Goal: Information Seeking & Learning: Learn about a topic

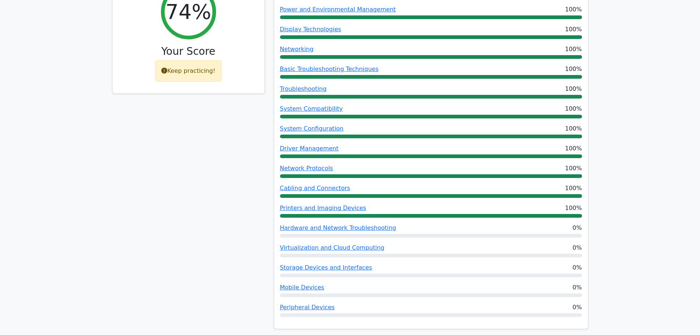
scroll to position [1986, 0]
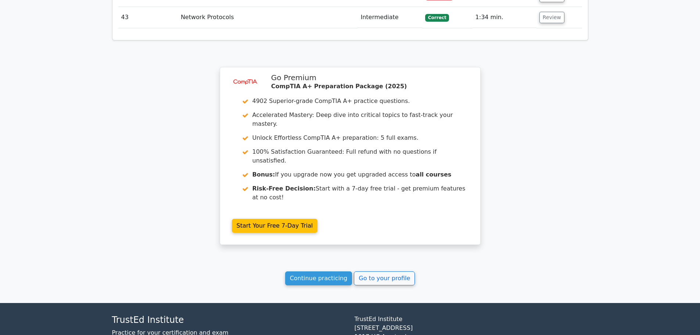
click at [325, 271] on link "Continue practicing" at bounding box center [318, 278] width 67 height 14
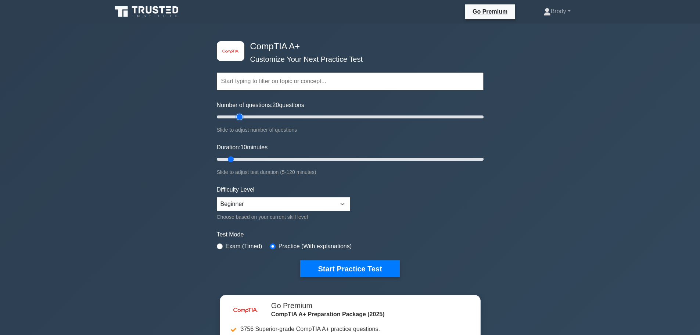
drag, startPoint x: 224, startPoint y: 116, endPoint x: 241, endPoint y: 118, distance: 16.9
type input "20"
click at [241, 118] on input "Number of questions: 20 questions" at bounding box center [350, 116] width 267 height 9
drag, startPoint x: 230, startPoint y: 161, endPoint x: 244, endPoint y: 161, distance: 14.0
click at [244, 161] on input "Duration: 15 minutes" at bounding box center [350, 159] width 267 height 9
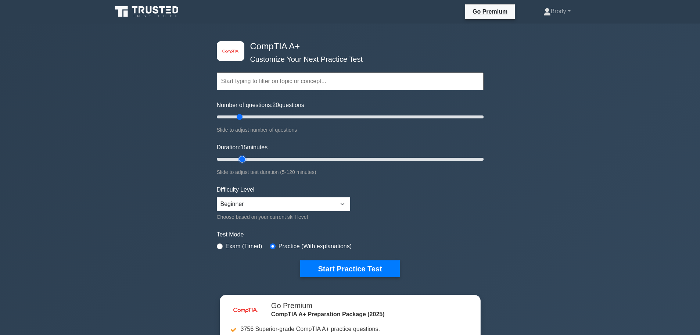
drag, startPoint x: 241, startPoint y: 159, endPoint x: 248, endPoint y: 159, distance: 7.0
click at [248, 159] on input "Duration: 15 minutes" at bounding box center [350, 159] width 267 height 9
drag, startPoint x: 244, startPoint y: 158, endPoint x: 253, endPoint y: 158, distance: 8.8
type input "20"
click at [253, 158] on input "Duration: 20 minutes" at bounding box center [350, 159] width 267 height 9
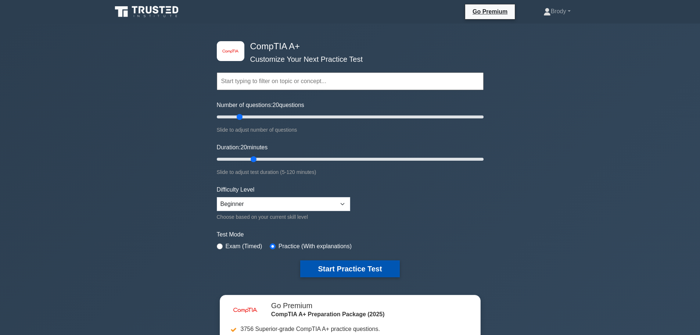
drag, startPoint x: 309, startPoint y: 257, endPoint x: 308, endPoint y: 262, distance: 5.5
click at [308, 257] on form "Topics Hardware Operating Systems Networking Security Troubleshooting Mobile De…" at bounding box center [350, 163] width 267 height 227
click at [310, 266] on button "Start Practice Test" at bounding box center [349, 268] width 99 height 17
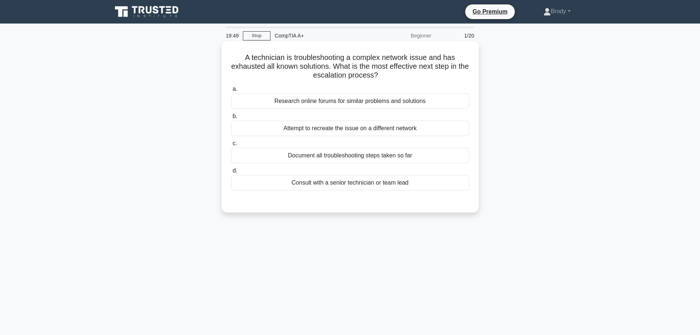
click at [356, 181] on div "Consult with a senior technician or team lead" at bounding box center [350, 182] width 238 height 15
click at [231, 173] on input "d. Consult with a senior technician or team lead" at bounding box center [231, 170] width 0 height 5
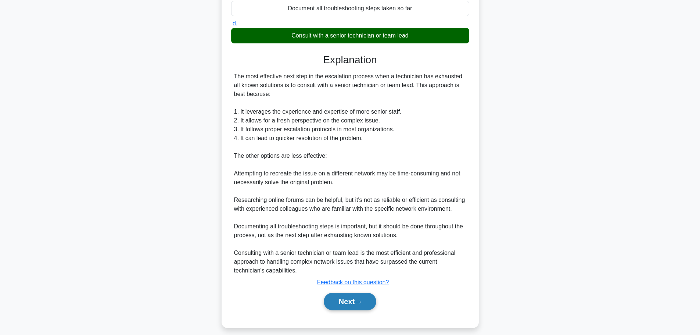
click at [343, 300] on button "Next" at bounding box center [350, 301] width 53 height 18
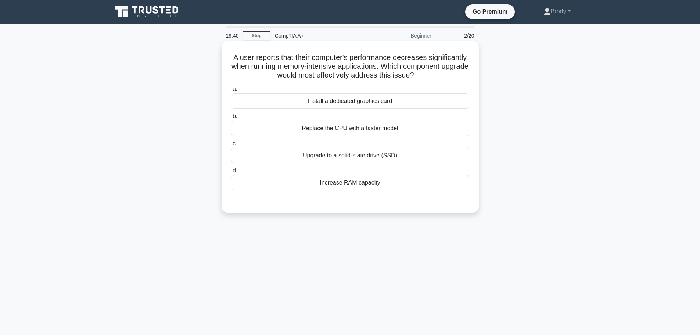
click at [387, 184] on div "Increase RAM capacity" at bounding box center [350, 182] width 238 height 15
click at [231, 173] on input "d. Increase RAM capacity" at bounding box center [231, 170] width 0 height 5
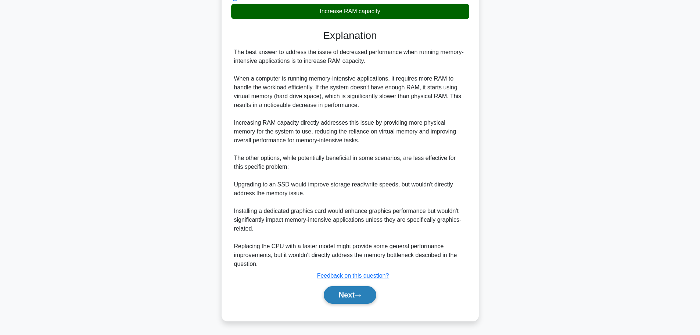
click at [355, 296] on button "Next" at bounding box center [350, 295] width 53 height 18
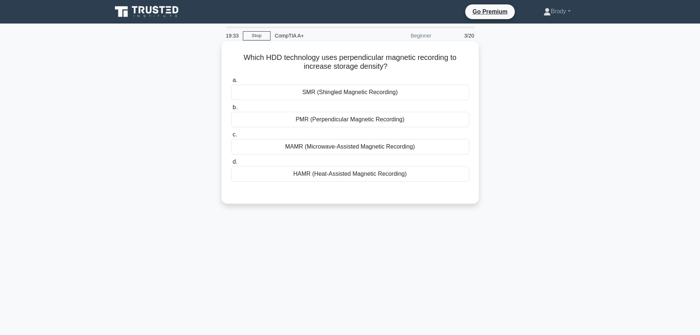
click at [391, 94] on div "SMR (Shingled Magnetic Recording)" at bounding box center [350, 91] width 238 height 15
click at [231, 83] on input "a. SMR (Shingled Magnetic Recording)" at bounding box center [231, 80] width 0 height 5
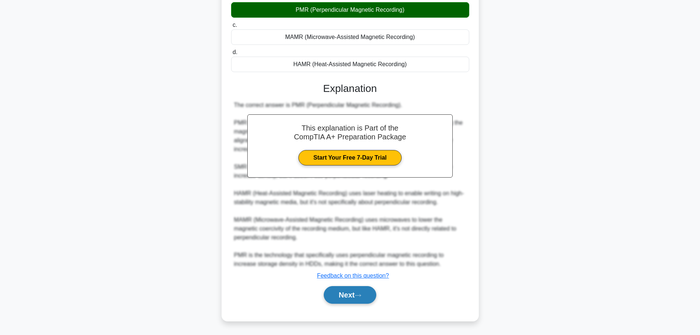
click at [346, 294] on button "Next" at bounding box center [350, 295] width 53 height 18
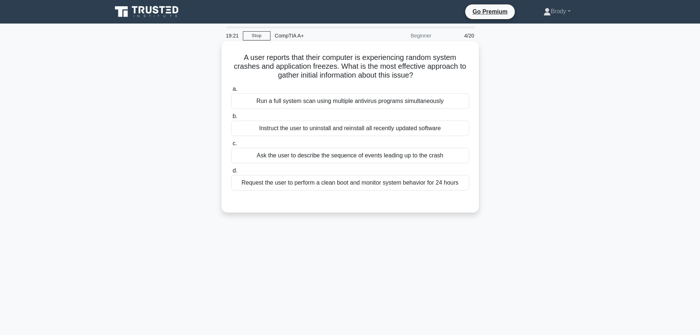
click at [275, 158] on div "Ask the user to describe the sequence of events leading up to the crash" at bounding box center [350, 155] width 238 height 15
click at [231, 146] on input "c. Ask the user to describe the sequence of events leading up to the crash" at bounding box center [231, 143] width 0 height 5
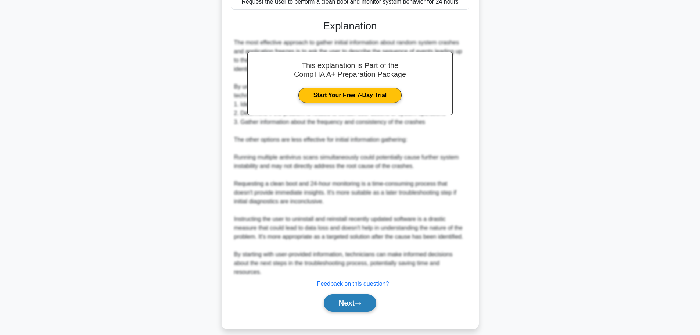
scroll to position [189, 0]
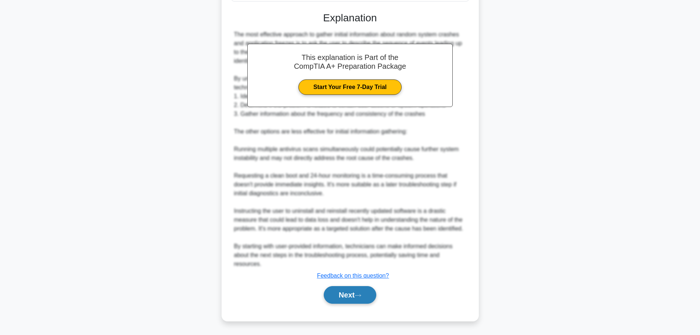
click at [366, 299] on button "Next" at bounding box center [350, 295] width 53 height 18
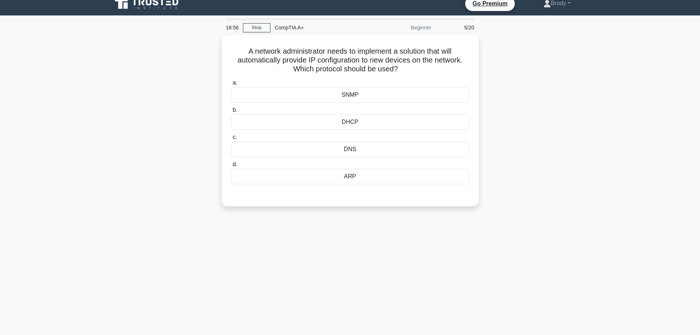
scroll to position [0, 0]
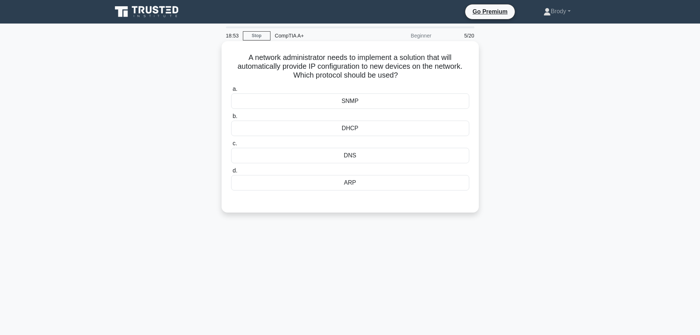
drag, startPoint x: 240, startPoint y: 51, endPoint x: 428, endPoint y: 76, distance: 189.4
click at [428, 76] on div "A network administrator needs to implement a solution that will automatically p…" at bounding box center [349, 126] width 251 height 165
click at [410, 80] on h5 "A network administrator needs to implement a solution that will automatically p…" at bounding box center [349, 66] width 239 height 27
click at [361, 129] on div "DHCP" at bounding box center [350, 127] width 238 height 15
click at [231, 119] on input "b. DHCP" at bounding box center [231, 116] width 0 height 5
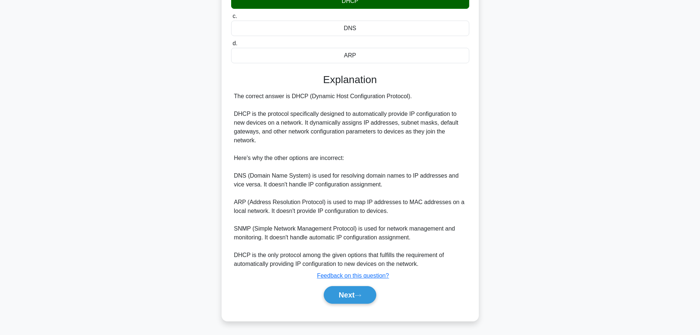
scroll to position [127, 0]
click at [348, 293] on button "Next" at bounding box center [350, 295] width 53 height 18
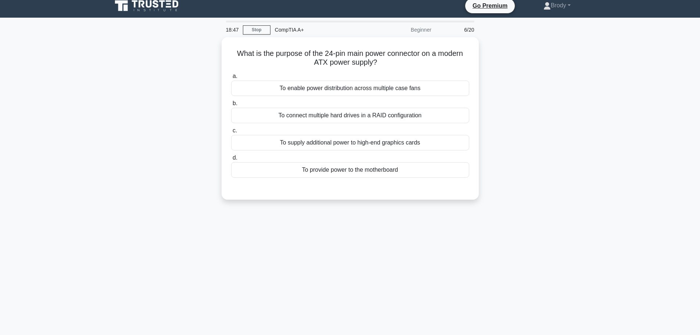
scroll to position [0, 0]
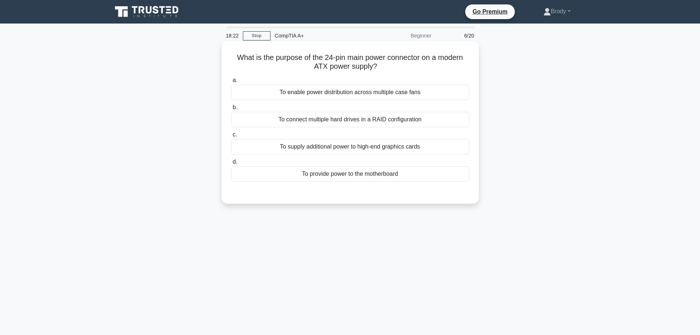
click at [340, 176] on div "To provide power to the motherboard" at bounding box center [350, 173] width 238 height 15
click at [231, 164] on input "d. To provide power to the motherboard" at bounding box center [231, 161] width 0 height 5
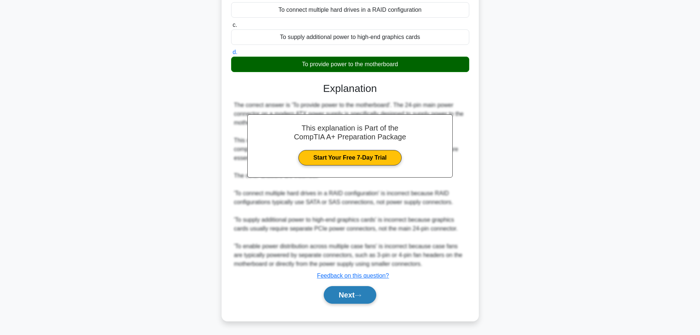
click at [367, 288] on button "Next" at bounding box center [350, 295] width 53 height 18
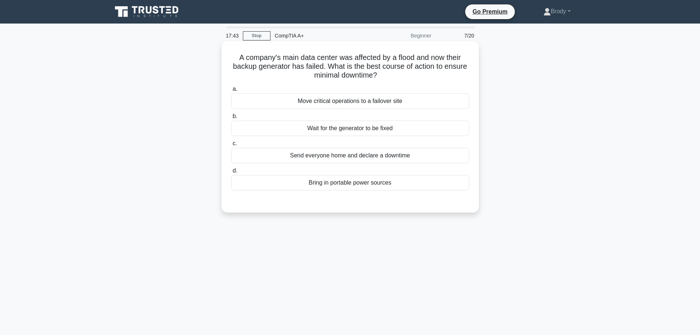
click at [363, 188] on div "Bring in portable power sources" at bounding box center [350, 182] width 238 height 15
click at [231, 173] on input "d. Bring in portable power sources" at bounding box center [231, 170] width 0 height 5
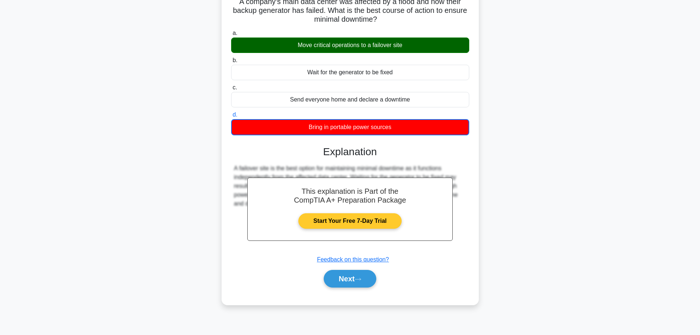
scroll to position [62, 0]
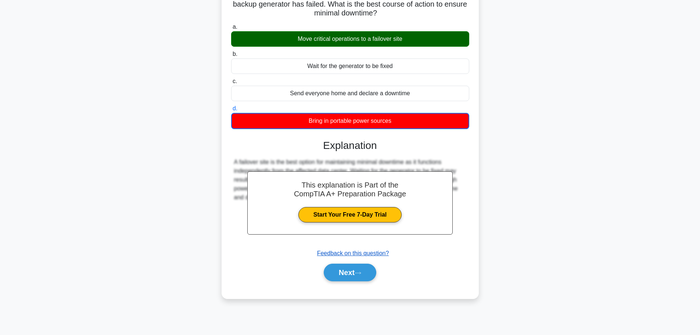
drag, startPoint x: 352, startPoint y: 274, endPoint x: 350, endPoint y: 256, distance: 18.8
click at [352, 273] on button "Next" at bounding box center [350, 272] width 53 height 18
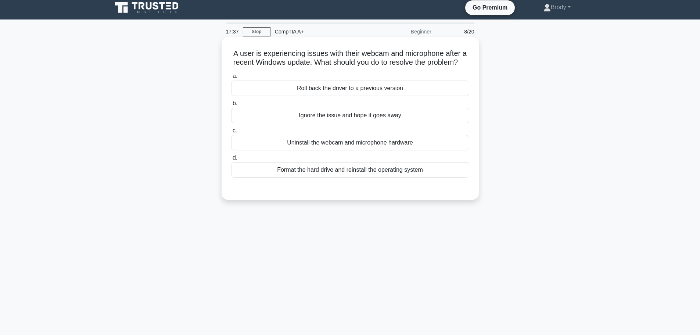
scroll to position [0, 0]
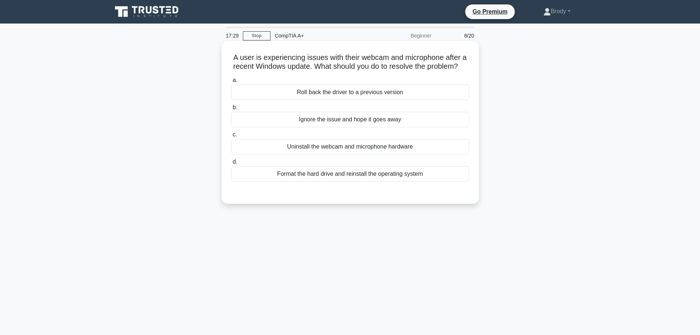
click at [385, 100] on div "Roll back the driver to a previous version" at bounding box center [350, 91] width 238 height 15
click at [231, 83] on input "a. Roll back the driver to a previous version" at bounding box center [231, 80] width 0 height 5
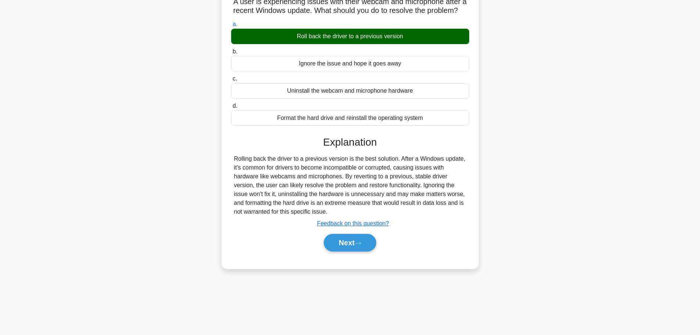
scroll to position [62, 0]
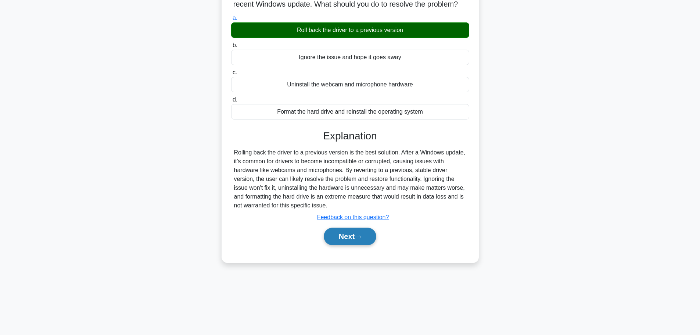
click at [346, 242] on button "Next" at bounding box center [350, 236] width 53 height 18
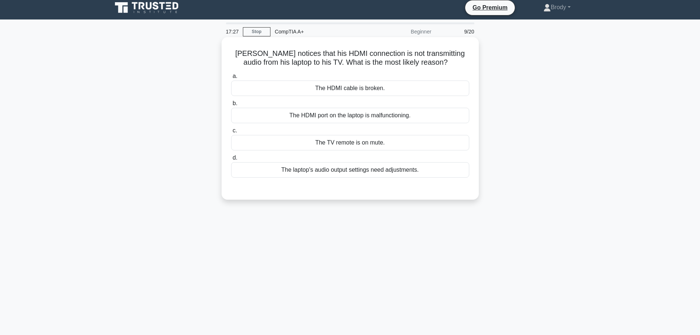
scroll to position [0, 0]
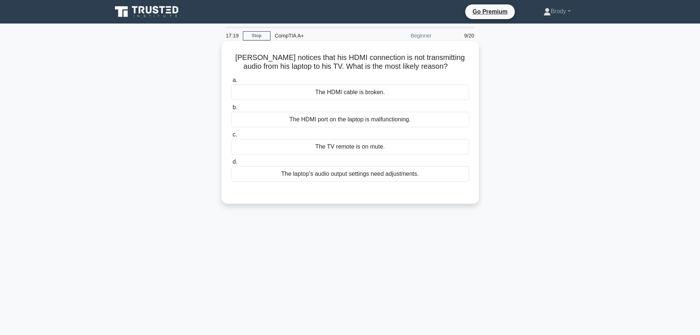
click at [395, 171] on div "The laptop's audio output settings need adjustments." at bounding box center [350, 173] width 238 height 15
click at [420, 173] on div "The laptop's audio output settings need adjustments." at bounding box center [350, 173] width 238 height 15
click at [231, 164] on input "d. The laptop's audio output settings need adjustments." at bounding box center [231, 161] width 0 height 5
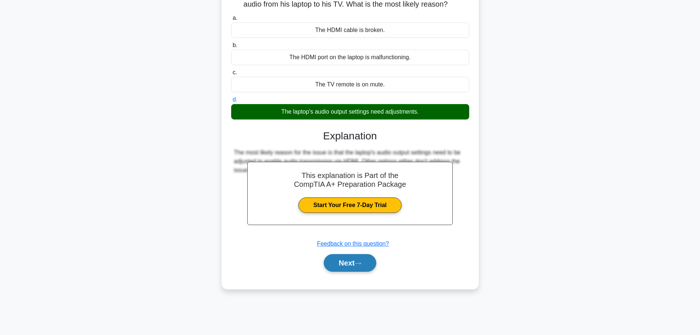
click at [360, 259] on button "Next" at bounding box center [350, 263] width 53 height 18
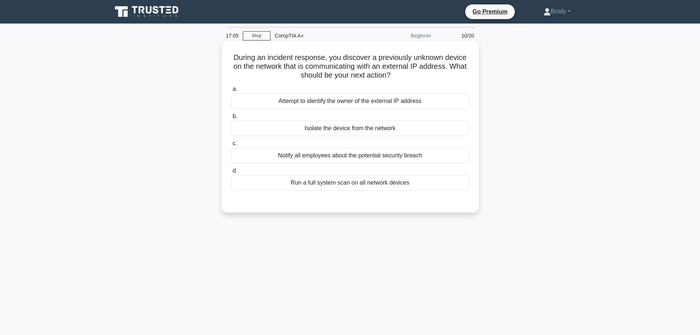
click at [342, 157] on div "Notify all employees about the potential security breach" at bounding box center [350, 155] width 238 height 15
click at [231, 146] on input "c. Notify all employees about the potential security breach" at bounding box center [231, 143] width 0 height 5
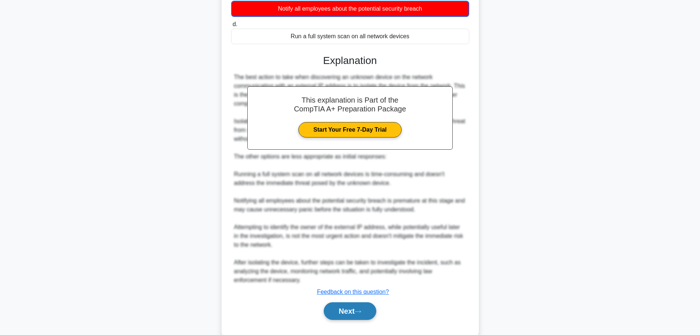
click at [360, 303] on button "Next" at bounding box center [350, 311] width 53 height 18
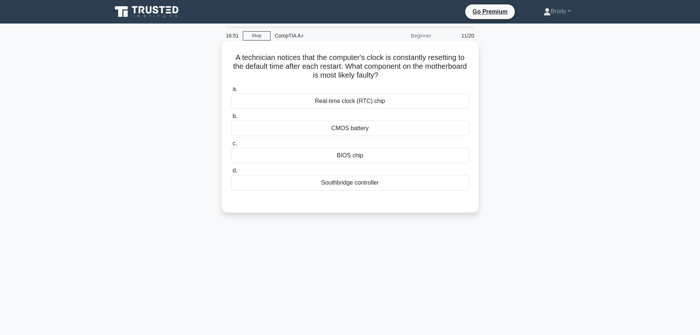
click at [359, 124] on div "CMOS battery" at bounding box center [350, 127] width 238 height 15
click at [231, 119] on input "b. CMOS battery" at bounding box center [231, 116] width 0 height 5
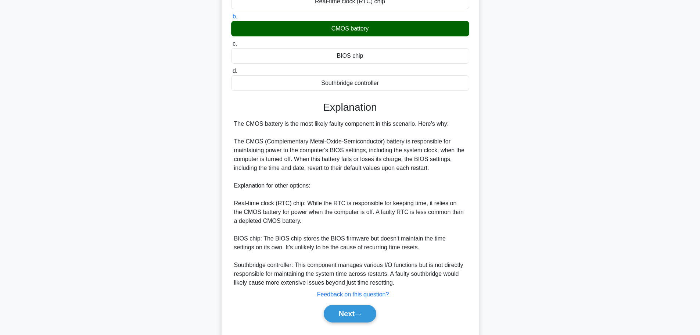
scroll to position [110, 0]
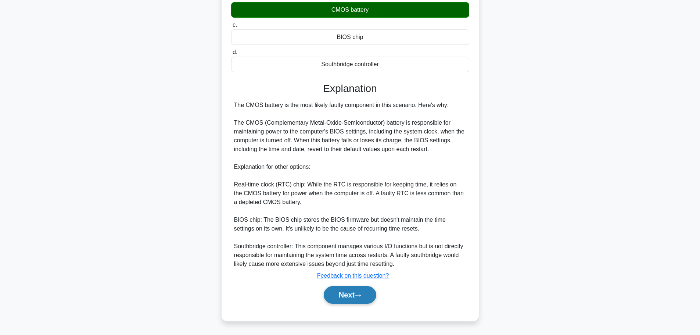
click at [355, 299] on button "Next" at bounding box center [350, 295] width 53 height 18
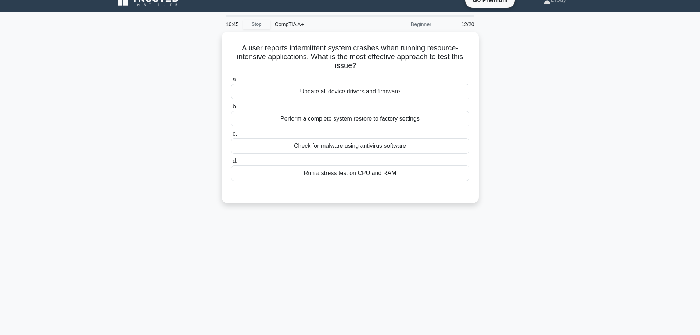
scroll to position [0, 0]
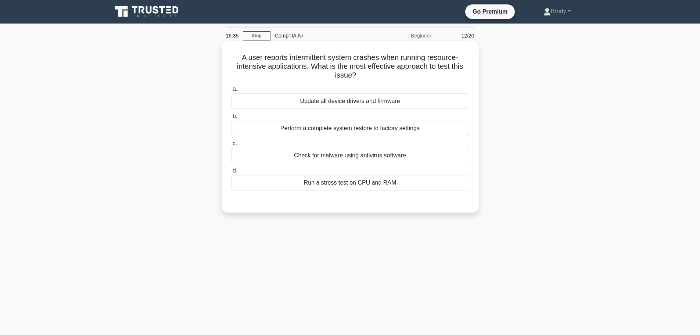
click at [325, 187] on div "Run a stress test on CPU and RAM" at bounding box center [350, 182] width 238 height 15
click at [231, 173] on input "d. Run a stress test on CPU and RAM" at bounding box center [231, 170] width 0 height 5
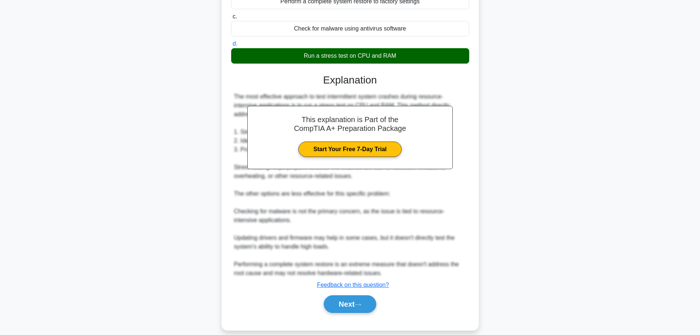
scroll to position [136, 0]
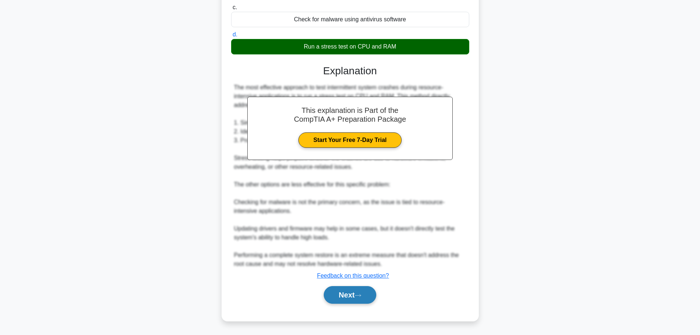
click at [367, 293] on button "Next" at bounding box center [350, 295] width 53 height 18
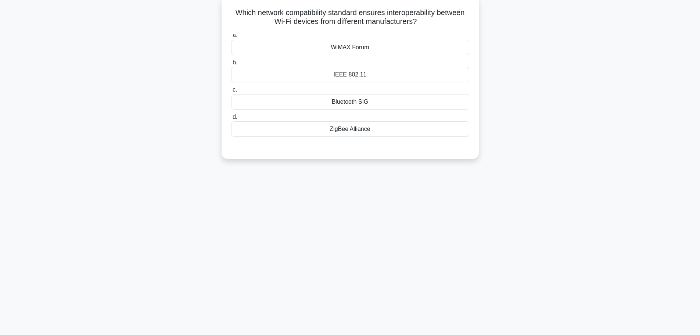
scroll to position [0, 0]
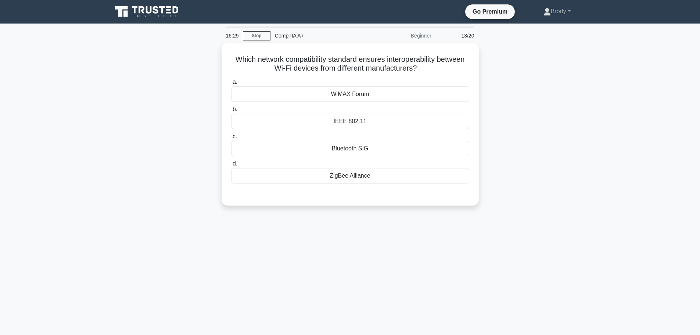
drag, startPoint x: 227, startPoint y: 49, endPoint x: 484, endPoint y: 66, distance: 257.7
click at [484, 66] on div "Which network compatibility standard ensures interoperability between Wi-Fi dev…" at bounding box center [350, 128] width 485 height 171
click at [460, 68] on h5 "Which network compatibility standard ensures interoperability between Wi-Fi dev…" at bounding box center [349, 62] width 239 height 18
click at [377, 93] on div "WiMAX Forum" at bounding box center [350, 91] width 238 height 15
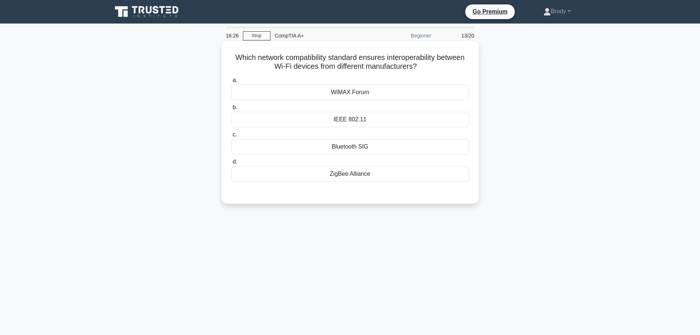
click at [231, 83] on input "a. WiMAX Forum" at bounding box center [231, 80] width 0 height 5
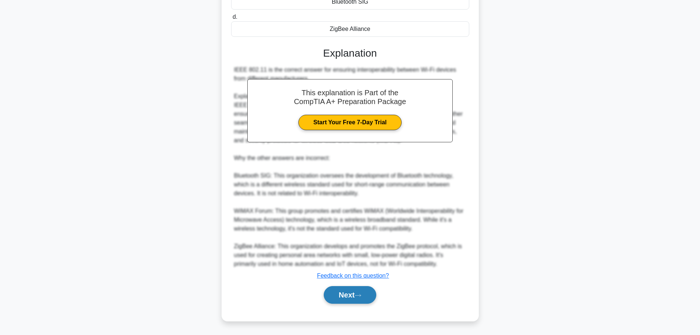
click at [338, 294] on button "Next" at bounding box center [350, 295] width 53 height 18
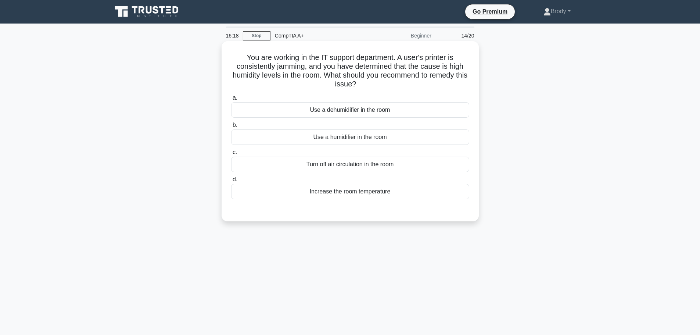
drag, startPoint x: 230, startPoint y: 50, endPoint x: 471, endPoint y: 83, distance: 242.5
click at [471, 83] on div "You are working in the IT support department. A user's printer is consistently …" at bounding box center [349, 131] width 251 height 174
click at [471, 87] on div "You are working in the IT support department. A user's printer is consistently …" at bounding box center [349, 131] width 251 height 174
click at [296, 112] on div "Use a dehumidifier in the room" at bounding box center [350, 109] width 238 height 15
click at [231, 100] on input "a. Use a dehumidifier in the room" at bounding box center [231, 97] width 0 height 5
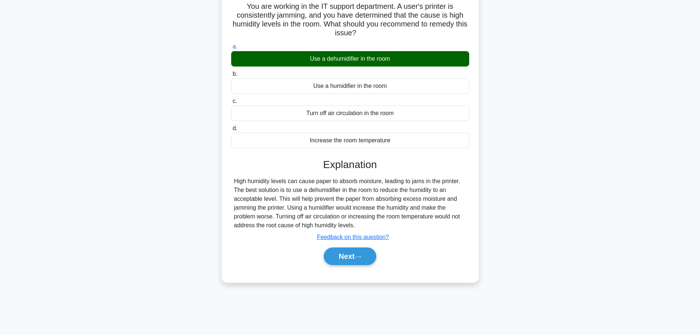
scroll to position [62, 0]
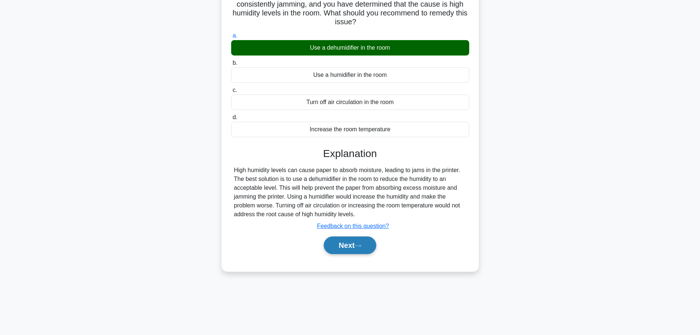
click at [341, 242] on button "Next" at bounding box center [350, 245] width 53 height 18
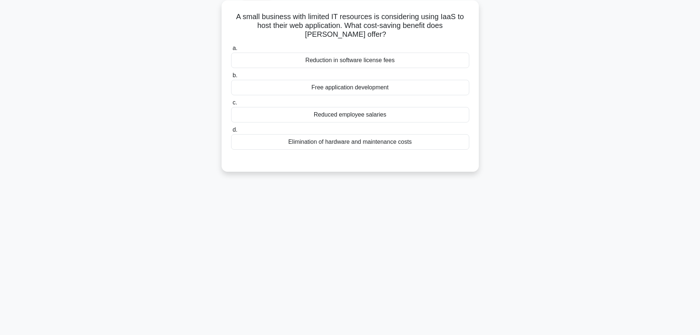
scroll to position [0, 0]
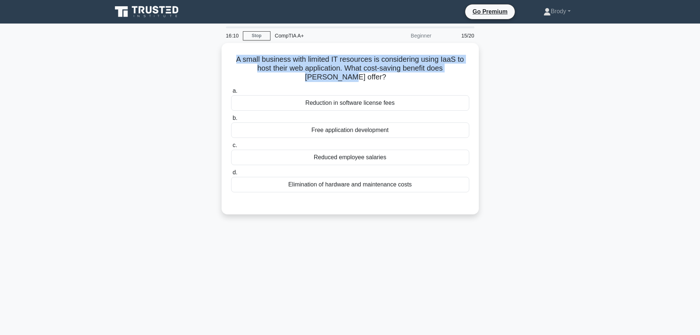
drag, startPoint x: 231, startPoint y: 57, endPoint x: 498, endPoint y: 72, distance: 267.4
click at [498, 72] on div "A small business with limited IT resources is considering using IaaS to host th…" at bounding box center [350, 133] width 485 height 180
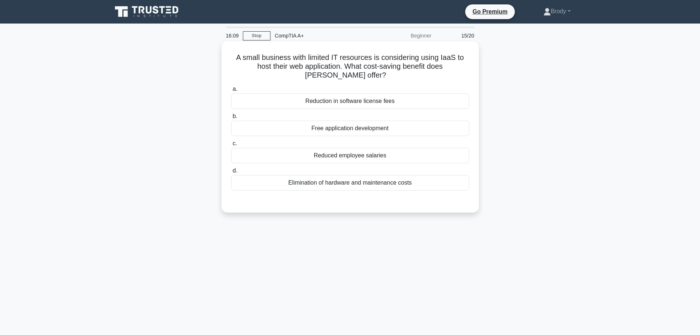
click at [469, 73] on h5 "A small business with limited IT resources is considering using IaaS to host th…" at bounding box center [349, 66] width 239 height 27
click at [353, 101] on div "Reduction in software license fees" at bounding box center [350, 100] width 238 height 15
click at [231, 91] on input "a. Reduction in software license fees" at bounding box center [231, 89] width 0 height 5
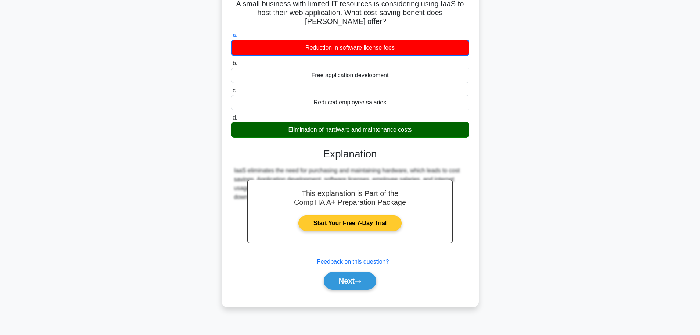
scroll to position [62, 0]
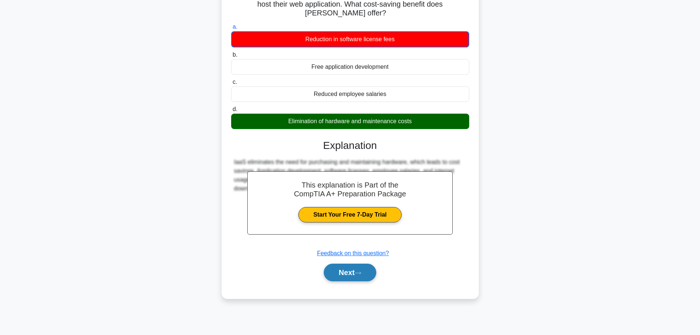
click at [357, 280] on button "Next" at bounding box center [350, 272] width 53 height 18
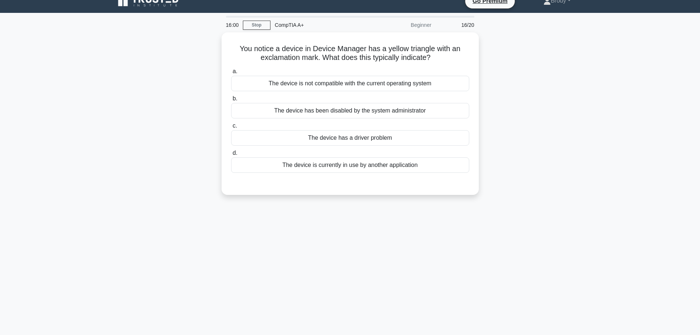
scroll to position [0, 0]
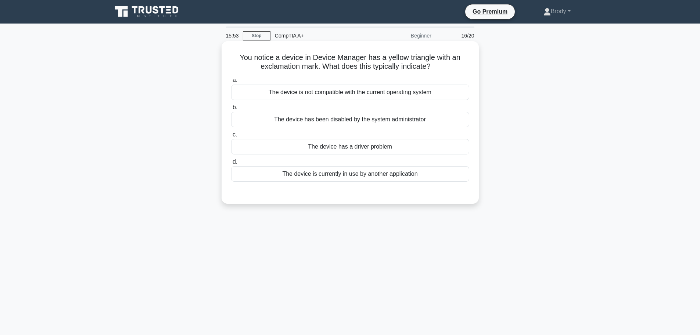
click at [388, 149] on div "The device has a driver problem" at bounding box center [350, 146] width 238 height 15
click at [231, 137] on input "c. The device has a driver problem" at bounding box center [231, 134] width 0 height 5
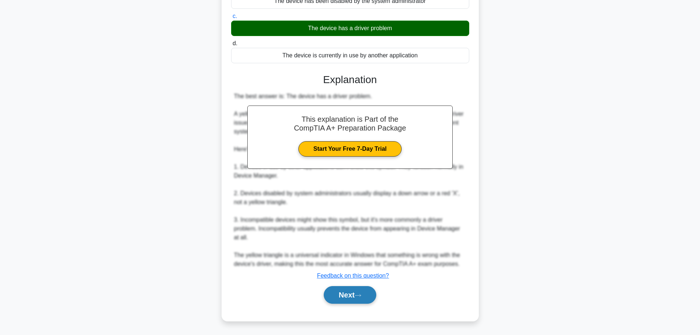
click at [364, 292] on button "Next" at bounding box center [350, 295] width 53 height 18
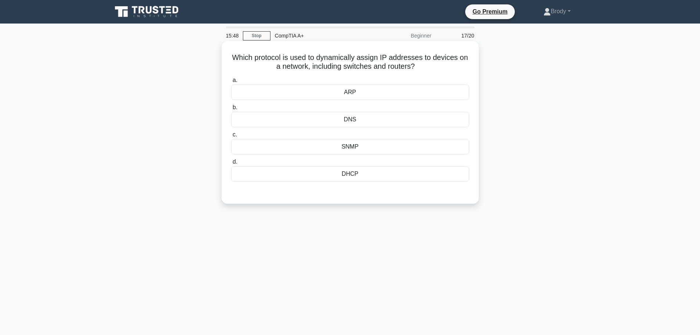
click at [321, 127] on div "DNS" at bounding box center [350, 119] width 238 height 15
click at [231, 110] on input "b. DNS" at bounding box center [231, 107] width 0 height 5
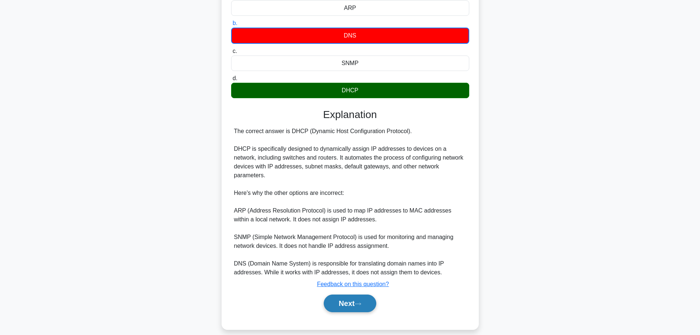
drag, startPoint x: 338, startPoint y: 299, endPoint x: 338, endPoint y: 295, distance: 3.7
click at [338, 299] on button "Next" at bounding box center [350, 303] width 53 height 18
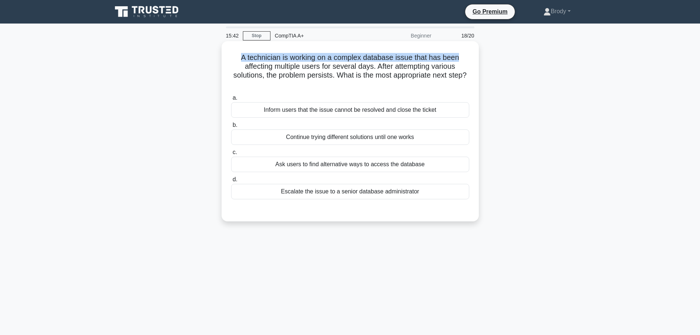
drag, startPoint x: 231, startPoint y: 50, endPoint x: 476, endPoint y: 45, distance: 244.7
click at [476, 45] on div "A technician is working on a complex database issue that has been affecting mul…" at bounding box center [349, 131] width 257 height 180
click at [457, 65] on h5 "A technician is working on a complex database issue that has been affecting mul…" at bounding box center [349, 71] width 239 height 36
click at [349, 169] on div "Ask users to find alternative ways to access the database" at bounding box center [350, 163] width 238 height 15
click at [231, 155] on input "c. Ask users to find alternative ways to access the database" at bounding box center [231, 152] width 0 height 5
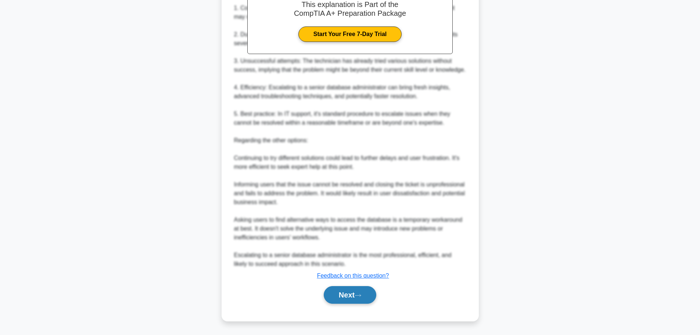
click at [367, 291] on button "Next" at bounding box center [350, 295] width 53 height 18
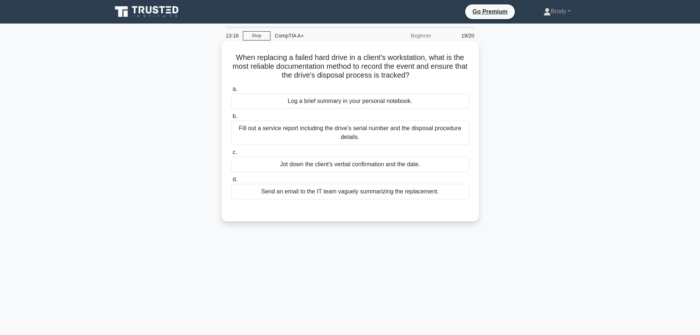
click at [420, 134] on div "Fill out a service report including the drive's serial number and the disposal …" at bounding box center [350, 132] width 238 height 24
click at [231, 119] on input "b. Fill out a service report including the drive's serial number and the dispos…" at bounding box center [231, 116] width 0 height 5
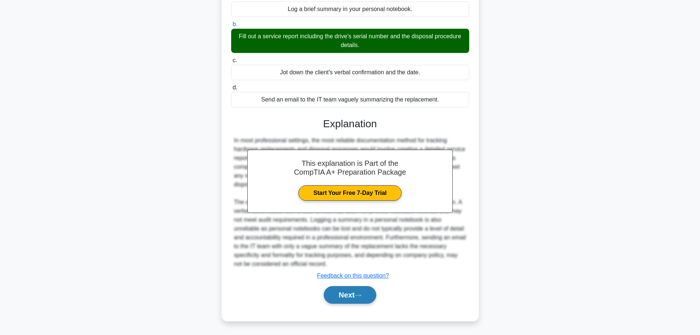
click at [342, 298] on button "Next" at bounding box center [350, 295] width 53 height 18
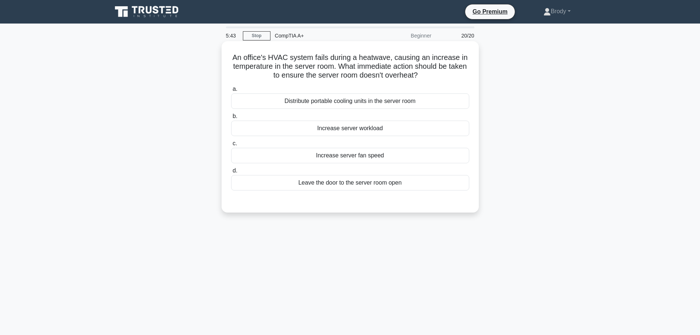
drag, startPoint x: 233, startPoint y: 58, endPoint x: 466, endPoint y: 74, distance: 233.4
click at [466, 74] on h5 "An office's HVAC system fails during a heatwave, causing an increase in tempera…" at bounding box center [349, 66] width 239 height 27
click at [454, 74] on h5 "An office's HVAC system fails during a heatwave, causing an increase in tempera…" at bounding box center [349, 66] width 239 height 27
drag, startPoint x: 230, startPoint y: 54, endPoint x: 469, endPoint y: 81, distance: 241.1
click at [469, 81] on div "An office's HVAC system fails during a heatwave, causing an increase in tempera…" at bounding box center [349, 126] width 251 height 165
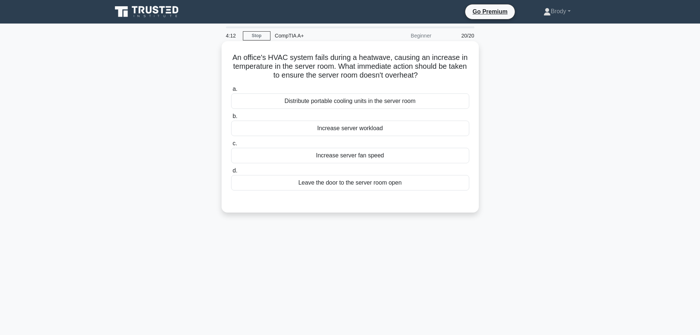
click at [463, 81] on div "An office's HVAC system fails during a heatwave, causing an increase in tempera…" at bounding box center [349, 126] width 251 height 165
click at [365, 102] on div "Distribute portable cooling units in the server room" at bounding box center [350, 100] width 238 height 15
click at [393, 105] on div "Distribute portable cooling units in the server room" at bounding box center [350, 100] width 238 height 15
click at [231, 91] on input "a. Distribute portable cooling units in the server room" at bounding box center [231, 89] width 0 height 5
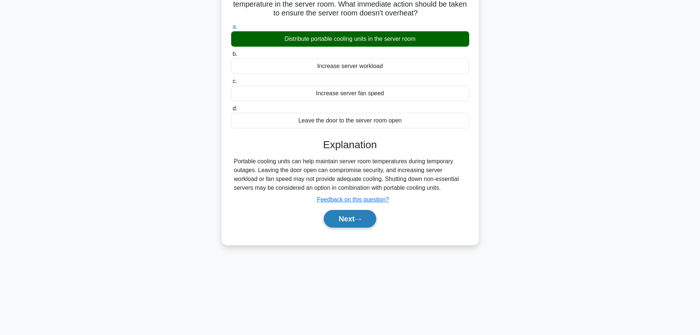
click at [350, 221] on button "Next" at bounding box center [350, 219] width 53 height 18
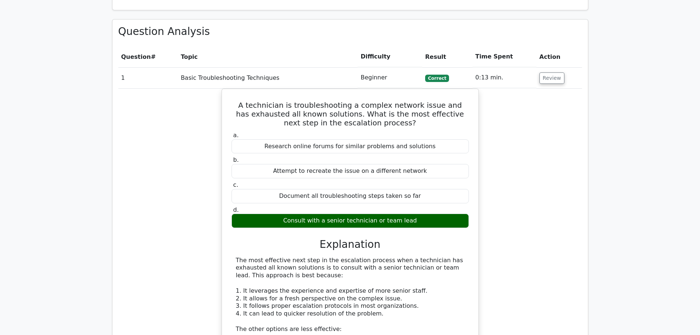
scroll to position [616, 0]
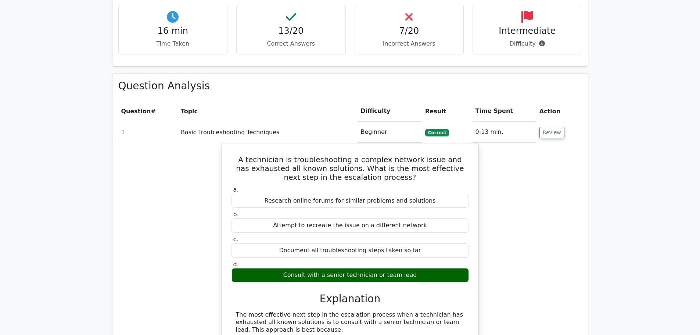
click at [542, 122] on td "Review" at bounding box center [559, 132] width 46 height 21
click at [542, 127] on button "Review" at bounding box center [551, 132] width 25 height 11
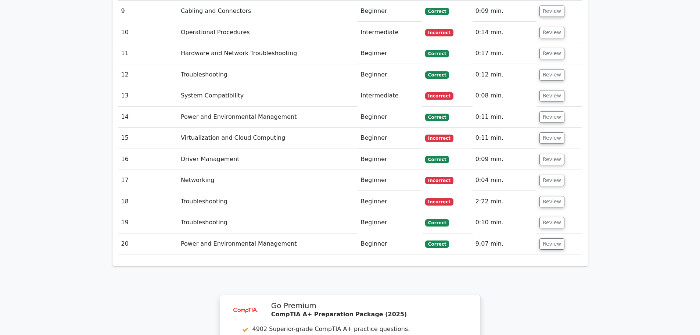
scroll to position [910, 0]
